Goal: Transaction & Acquisition: Purchase product/service

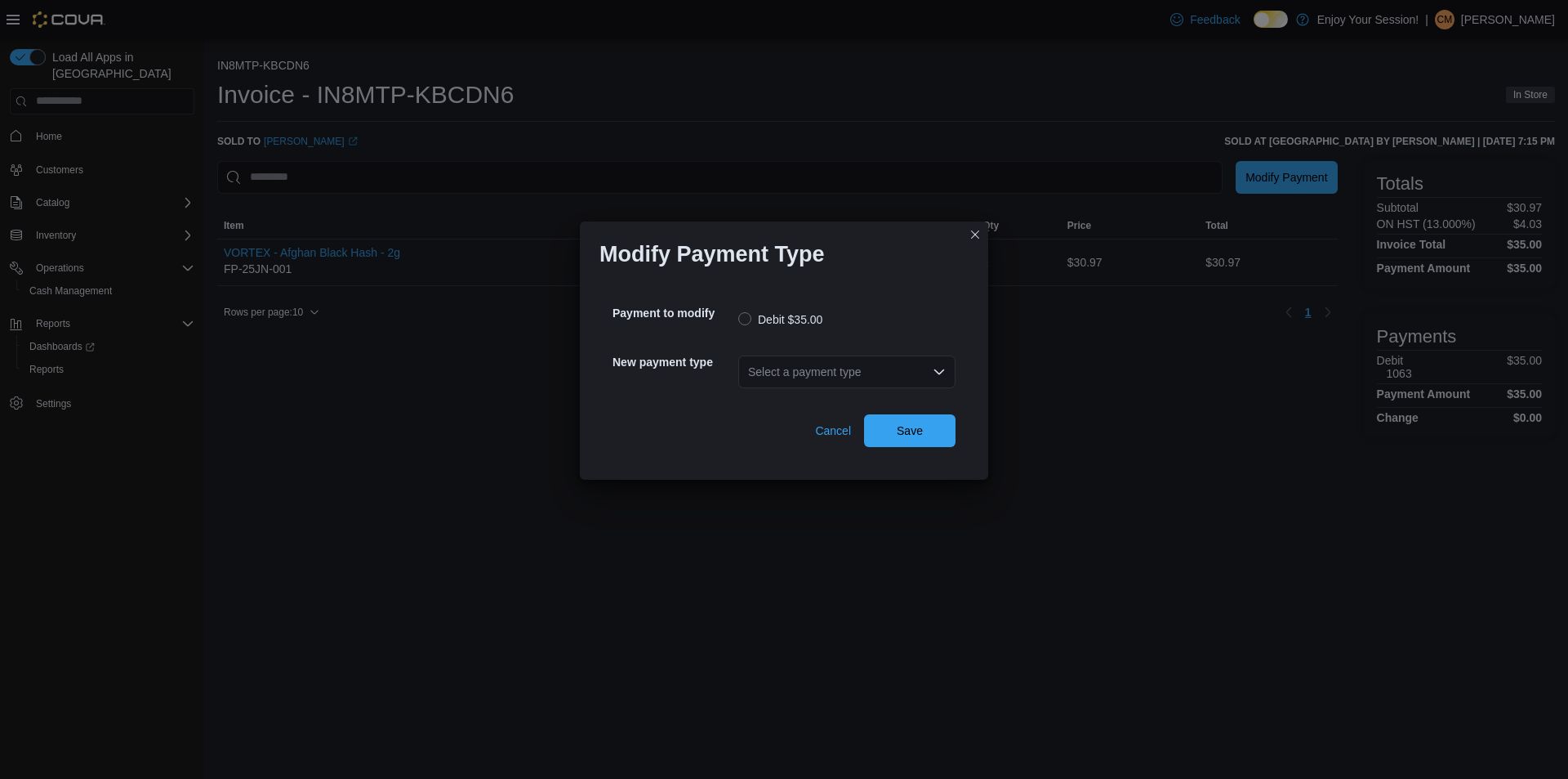
click at [759, 367] on div "Select a payment type" at bounding box center [847, 372] width 217 height 32
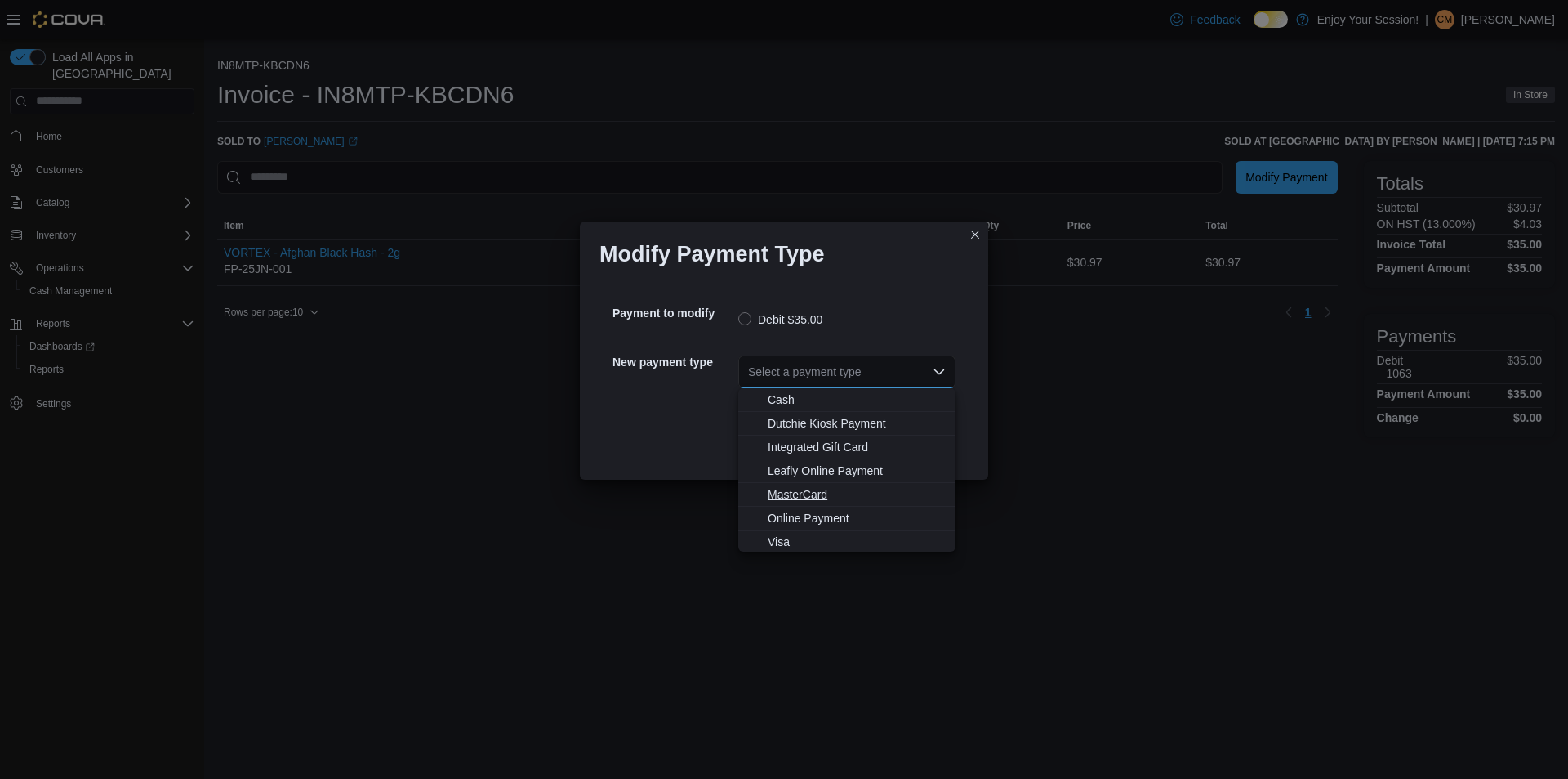
click at [809, 489] on span "MasterCard" at bounding box center [857, 494] width 178 height 17
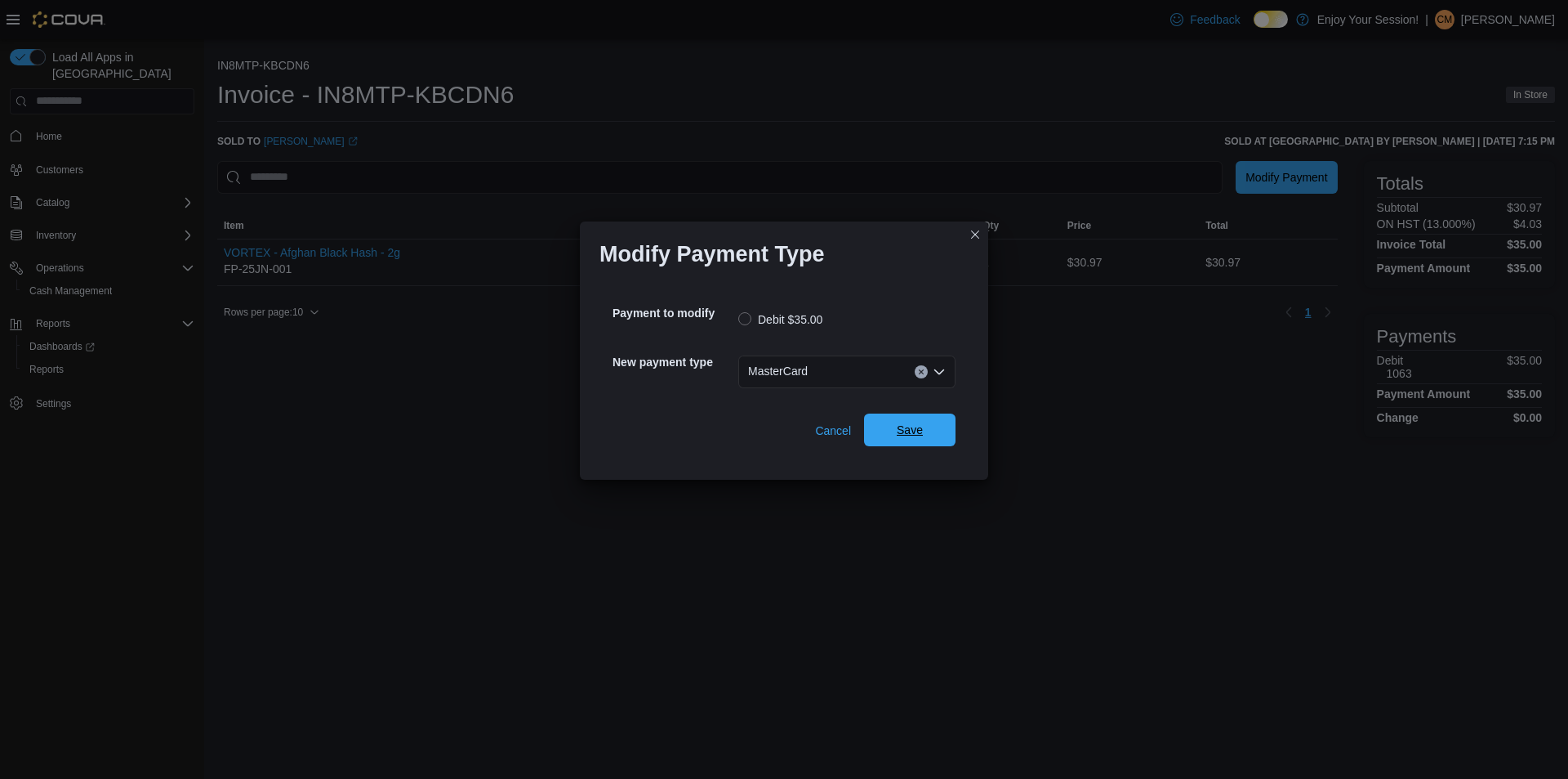
click at [933, 424] on span "Save" at bounding box center [909, 429] width 72 height 32
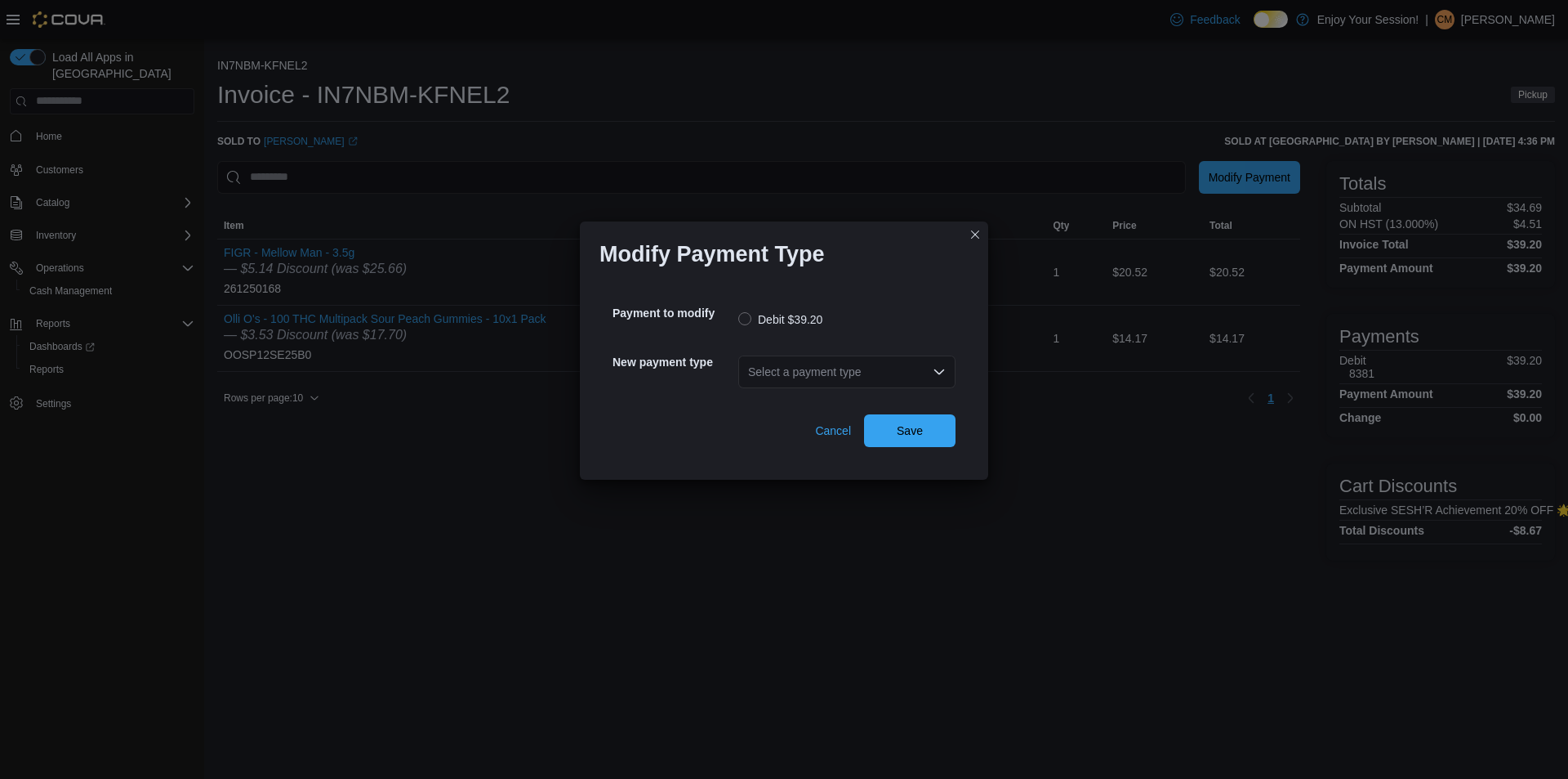
click at [777, 372] on div "Select a payment type" at bounding box center [847, 372] width 217 height 32
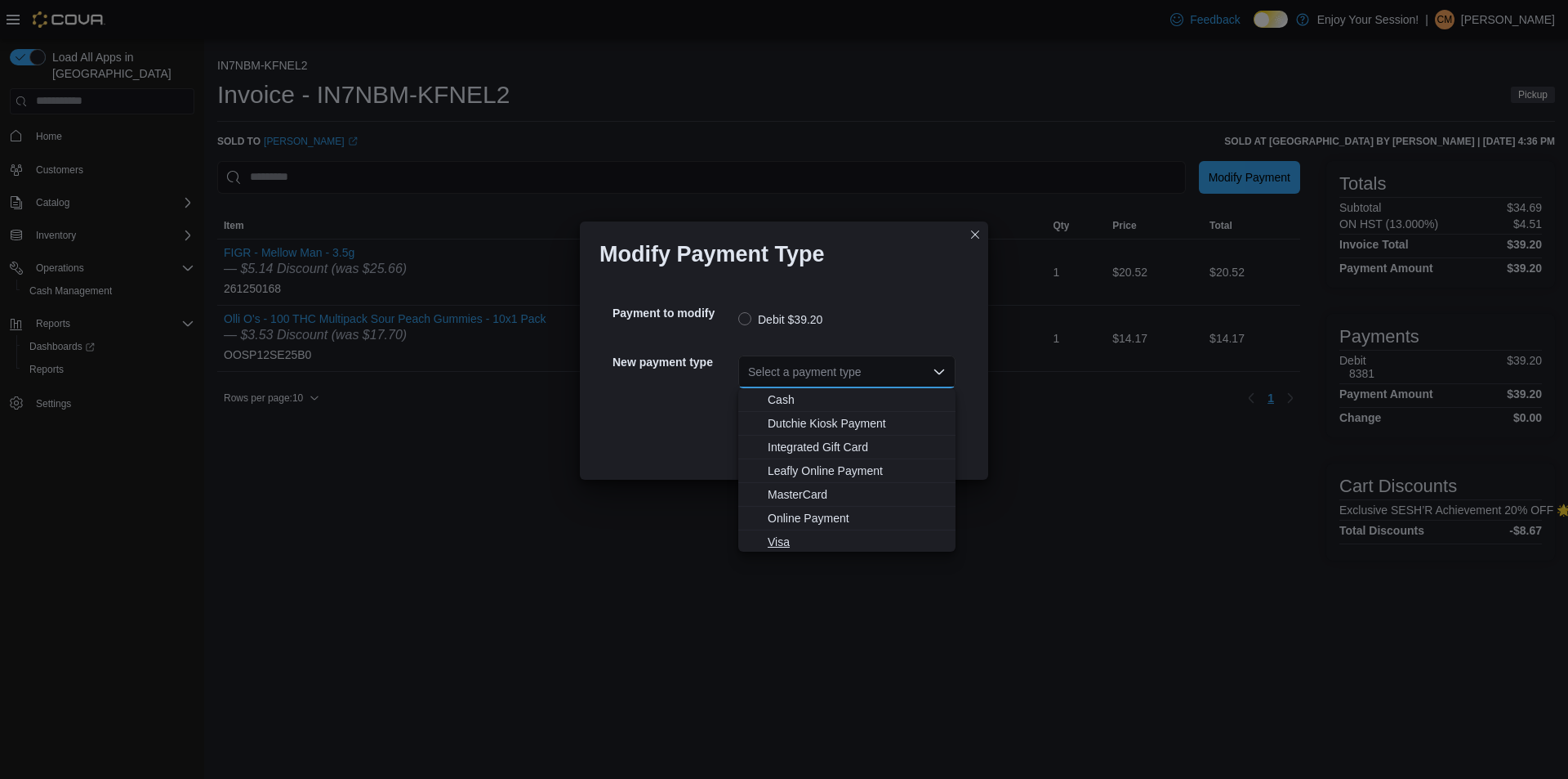
click at [786, 543] on span "Visa" at bounding box center [857, 542] width 178 height 17
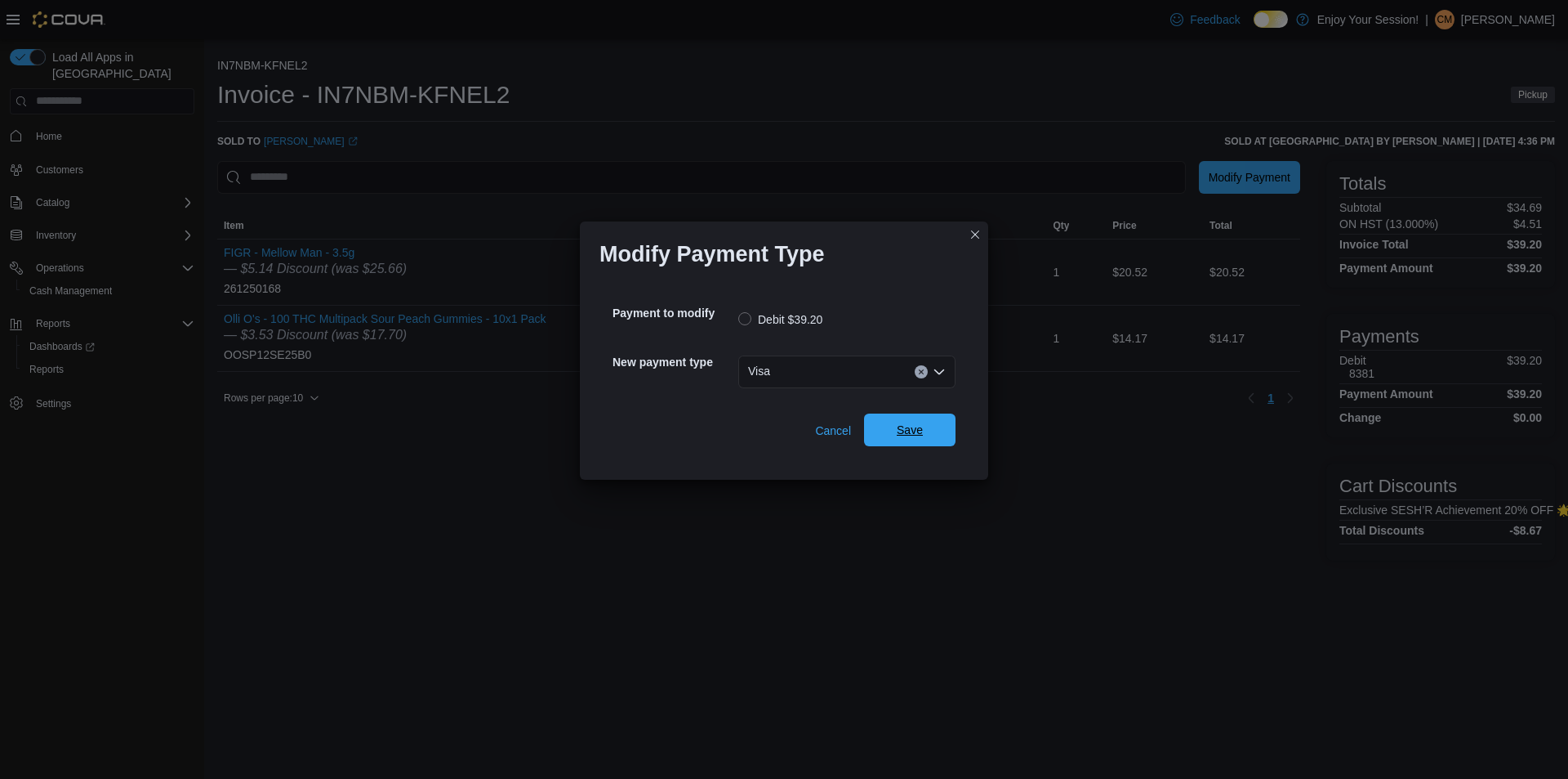
click at [909, 436] on span "Save" at bounding box center [909, 430] width 26 height 17
